Goal: Navigation & Orientation: Find specific page/section

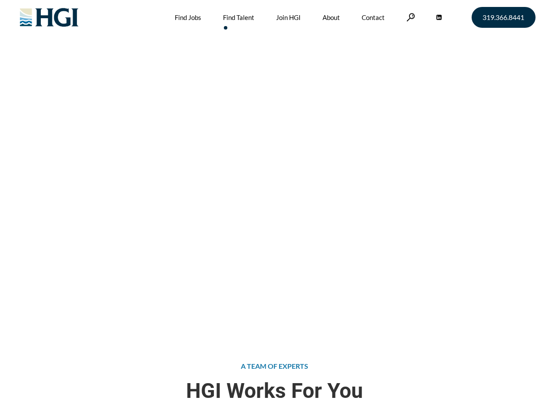
click at [274, 209] on div "Attract the Right Talent Home » Find Talent" at bounding box center [274, 167] width 549 height 334
click at [410, 17] on link at bounding box center [411, 17] width 9 height 8
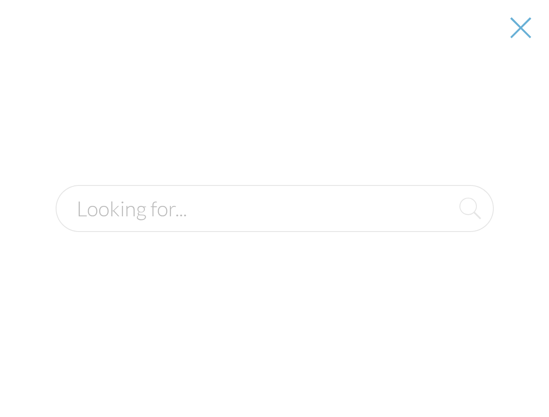
click at [274, 209] on div "Attract the Right Talent Home » Find Talent" at bounding box center [274, 167] width 549 height 334
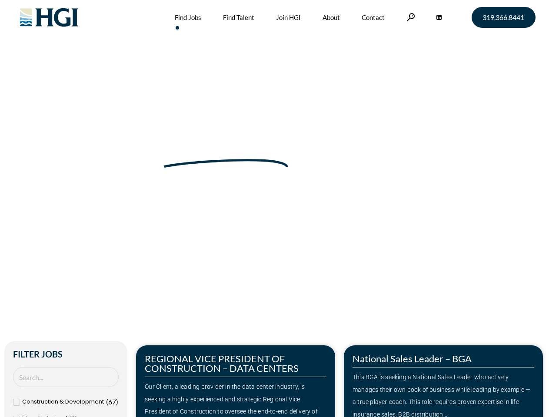
click at [274, 209] on div "Make Your Next Move Home » Jobs" at bounding box center [275, 183] width 496 height 367
click at [410, 17] on link at bounding box center [411, 17] width 9 height 8
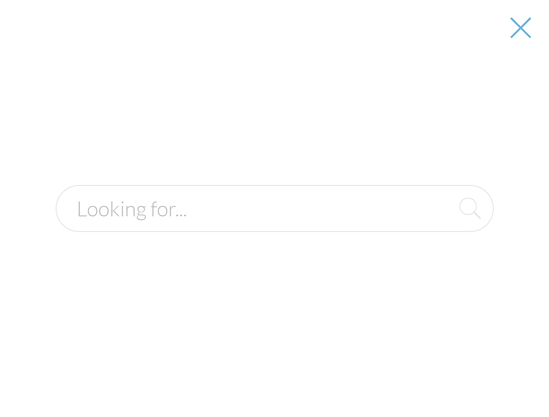
click at [236, 381] on div "Our Client, a leading provider in the data center industry, is seeking a highly…" at bounding box center [236, 406] width 182 height 50
click at [444, 232] on form at bounding box center [275, 208] width 438 height 47
